Goal: Book appointment/travel/reservation

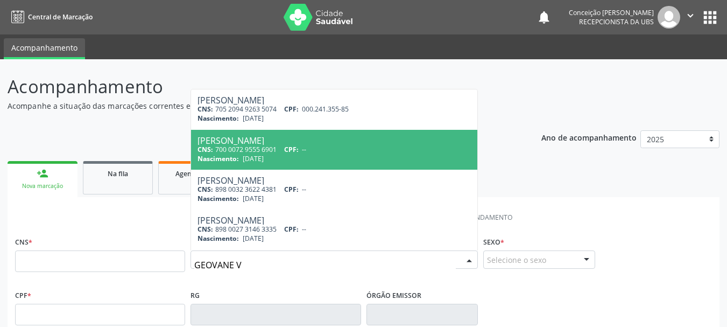
type input "GEOVANE VI"
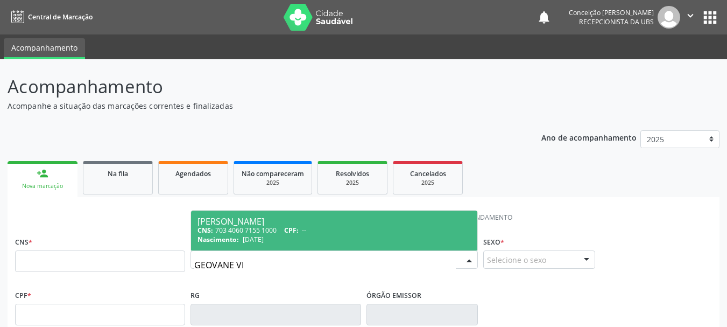
click at [229, 230] on div "CNS: 703 4060 7155 1000 CPF: --" at bounding box center [333, 229] width 273 height 9
type input "703 4060 7155 1000"
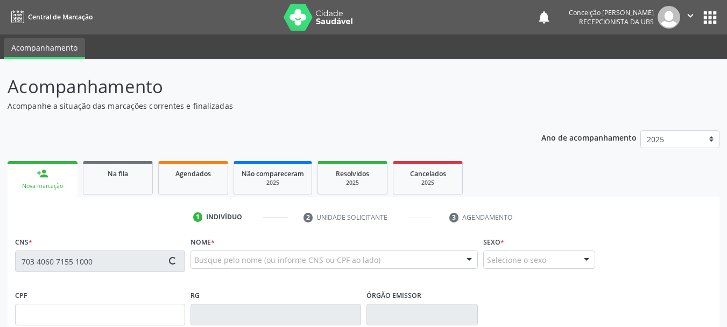
type input "[DATE]"
type input "[DEMOGRAPHIC_DATA][PERSON_NAME]"
type input "[PHONE_NUMBER]"
type input "005.454.335-50"
type input "S/N"
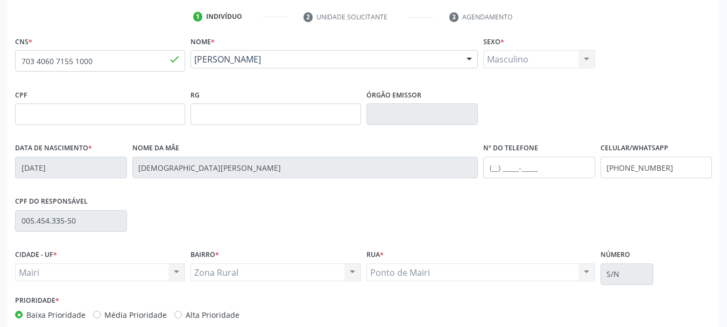
scroll to position [257, 0]
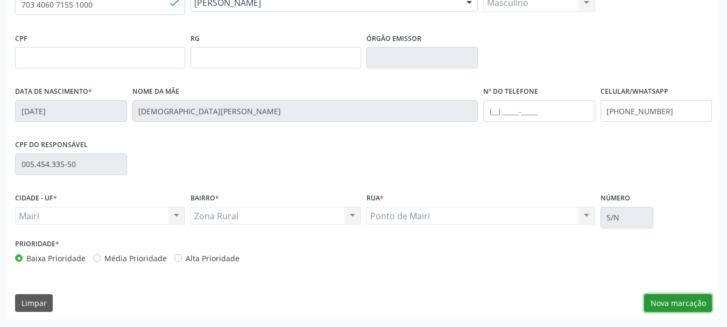
click at [663, 303] on button "Nova marcação" at bounding box center [678, 303] width 68 height 18
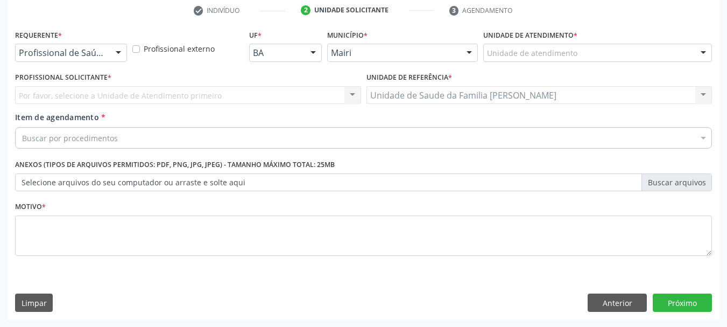
scroll to position [207, 0]
click at [698, 50] on div at bounding box center [703, 53] width 16 height 18
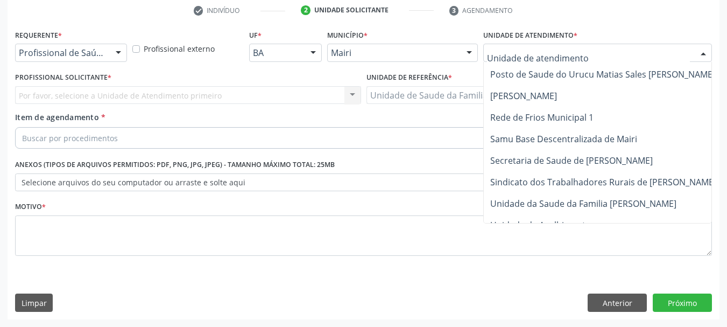
scroll to position [816, 0]
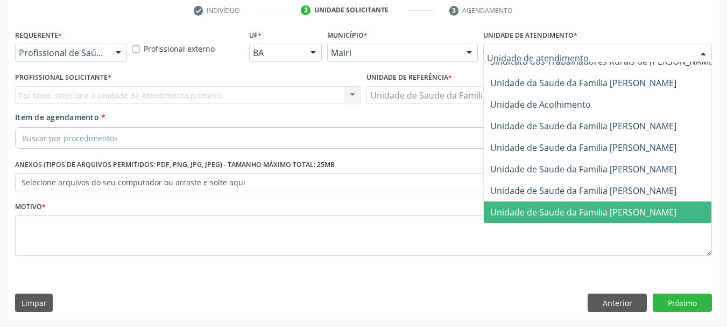
click at [592, 211] on span "Unidade de Saude da Familia [PERSON_NAME]" at bounding box center [623, 212] width 278 height 22
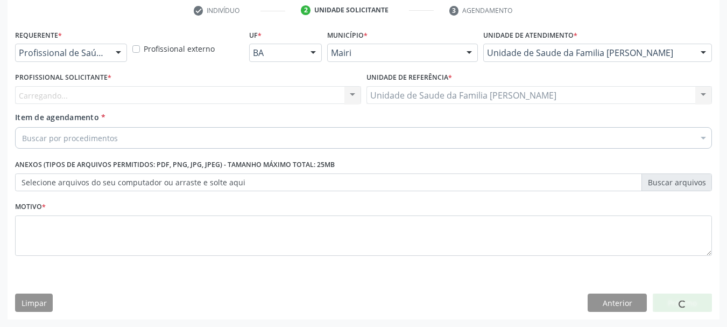
click at [354, 95] on div at bounding box center [352, 96] width 16 height 18
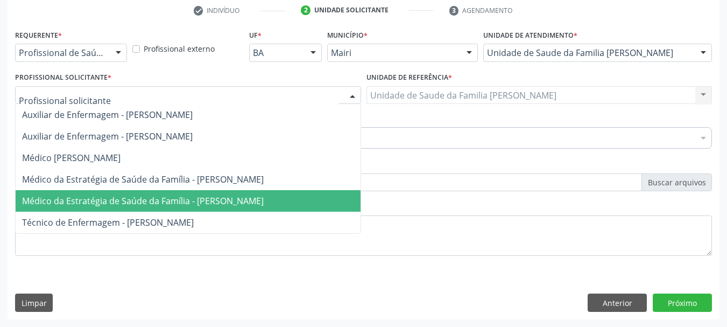
click at [321, 193] on span "Médico da Estratégia de Saúde da Família - [PERSON_NAME]" at bounding box center [188, 201] width 345 height 22
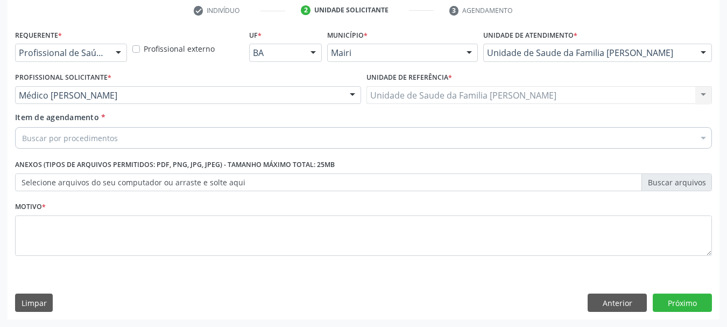
click at [43, 131] on div "Buscar por procedimentos" at bounding box center [363, 138] width 697 height 22
click at [22, 131] on input "Item de agendamento *" at bounding box center [22, 138] width 0 height 22
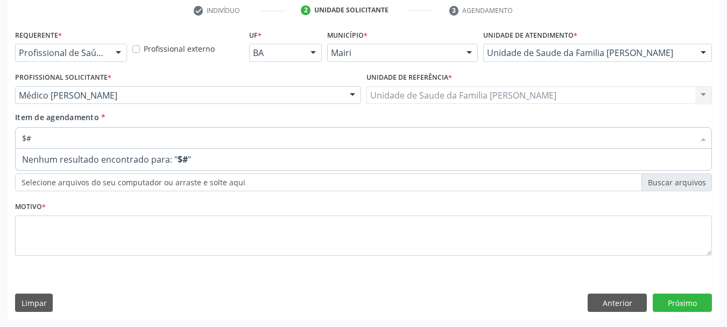
type input "$"
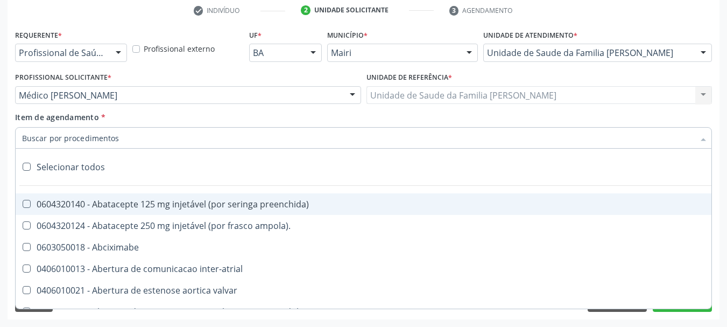
type input "#"
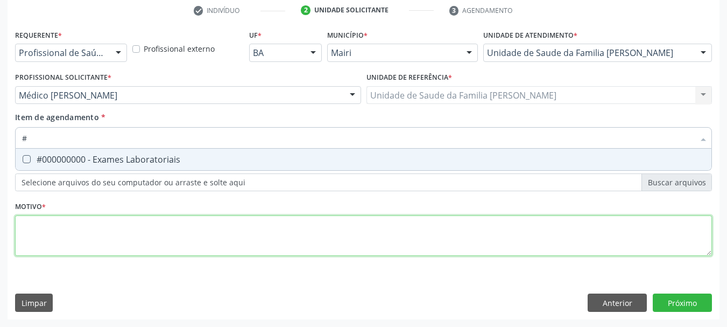
click at [44, 239] on div "Requerente * Profissional de Saúde Profissional de Saúde Paciente Nenhum result…" at bounding box center [363, 149] width 697 height 244
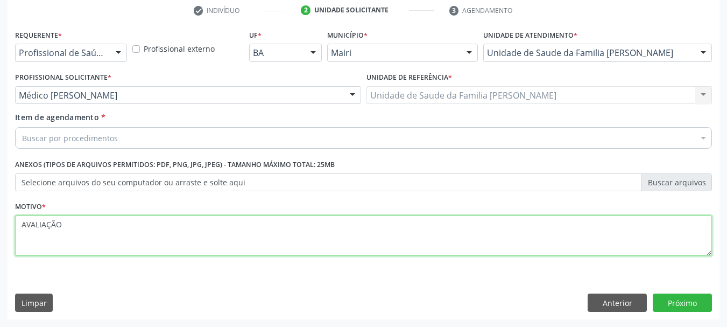
type textarea "AVALIAÇÃO"
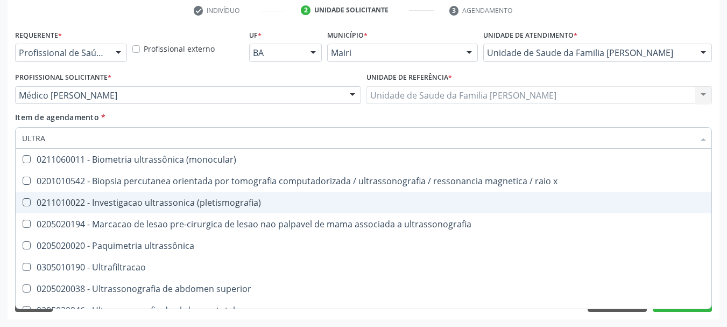
type input "ULTRAS"
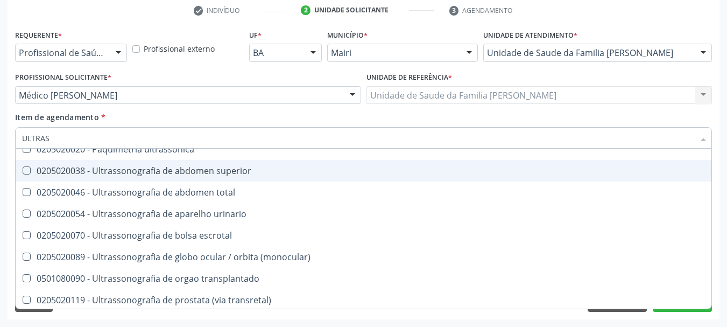
scroll to position [108, 0]
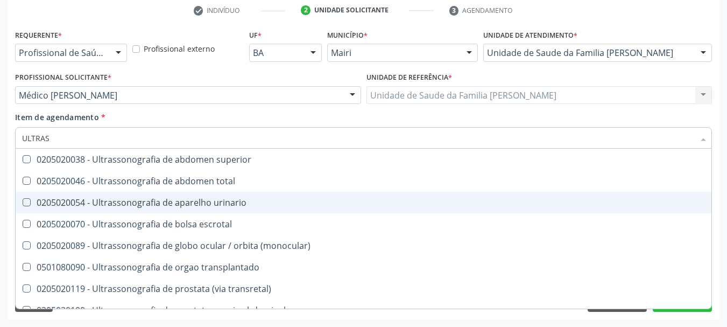
click at [222, 210] on span "0205020054 - Ultrassonografia de aparelho urinario" at bounding box center [364, 203] width 696 height 22
checkbox urinario "true"
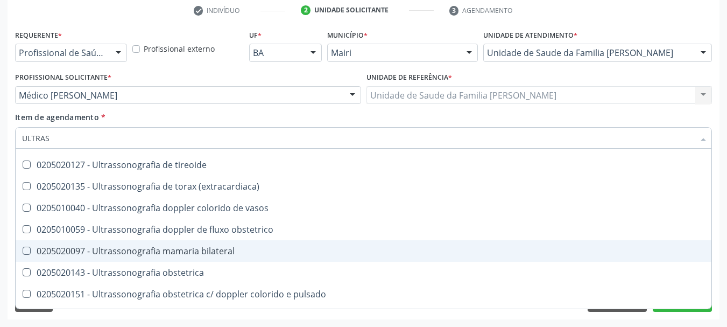
scroll to position [335, 0]
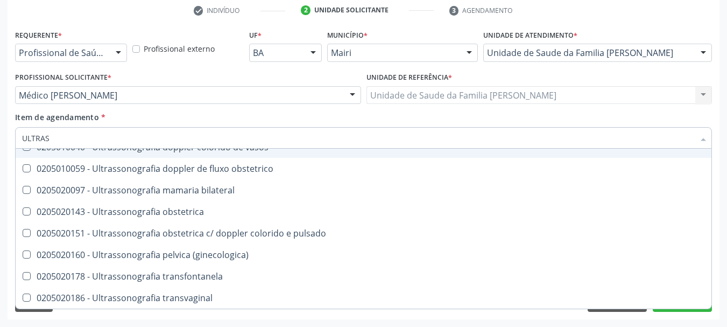
type input "ULTRA"
checkbox urinario "false"
checkbox escrotal "true"
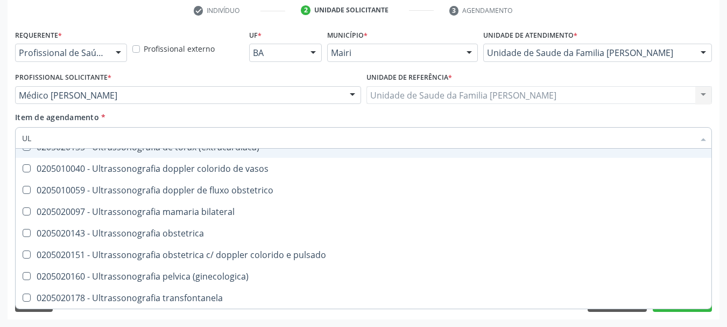
type input "U"
checkbox urinario "false"
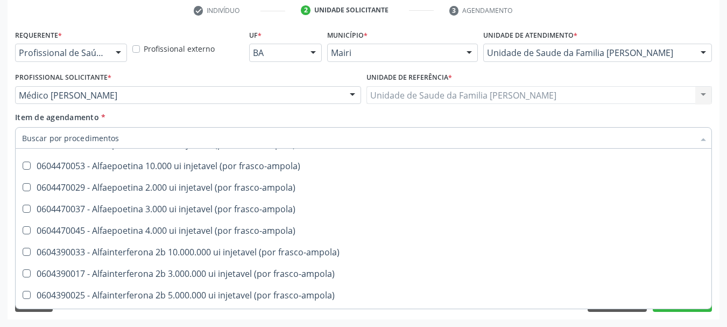
scroll to position [2156, 0]
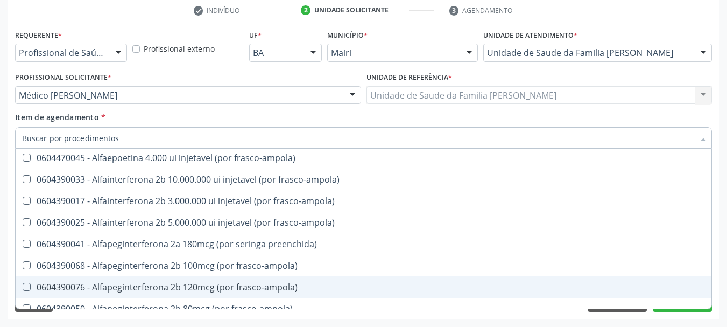
click at [718, 190] on div "Requerente * Profissional de Saúde Profissional de Saúde Paciente Nenhum result…" at bounding box center [364, 173] width 712 height 292
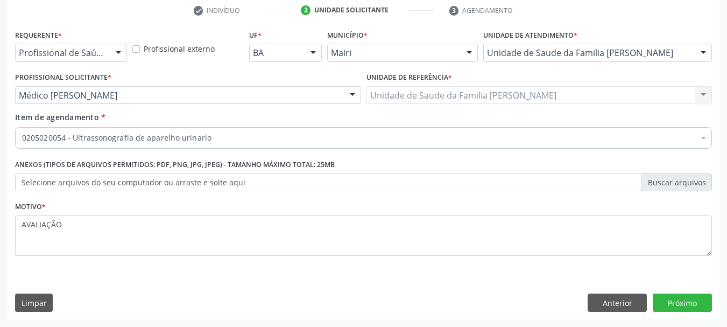
scroll to position [0, 0]
click at [686, 300] on button "Próximo" at bounding box center [682, 302] width 59 height 18
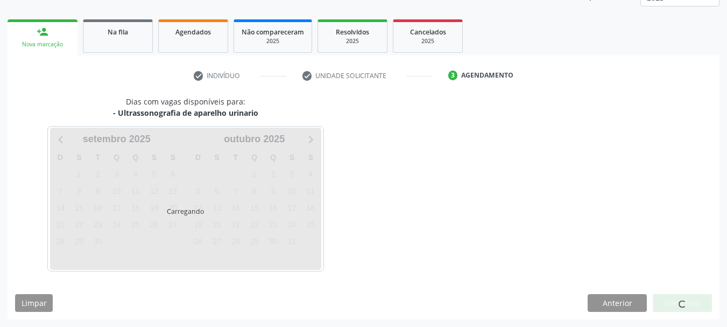
scroll to position [173, 0]
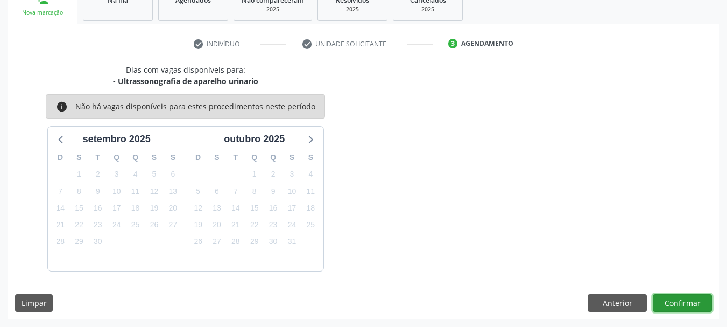
click at [685, 302] on button "Confirmar" at bounding box center [682, 303] width 59 height 18
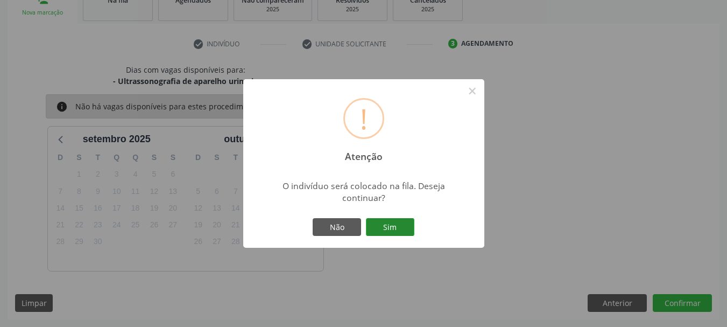
click at [379, 221] on button "Sim" at bounding box center [390, 227] width 48 height 18
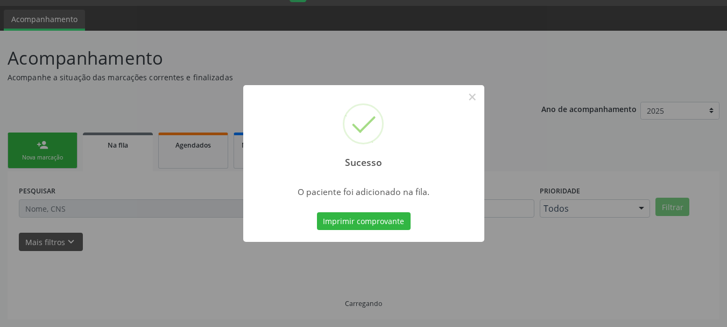
scroll to position [29, 0]
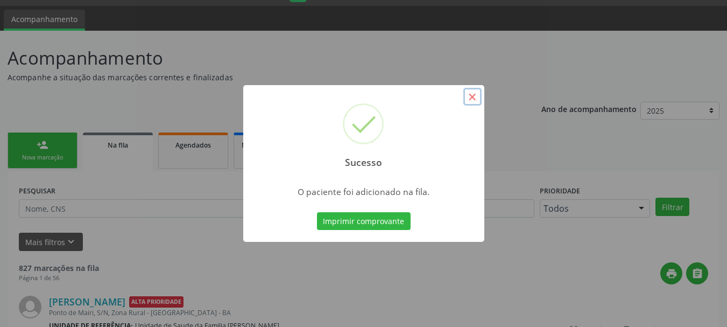
click at [471, 96] on button "×" at bounding box center [472, 97] width 18 height 18
